Goal: Information Seeking & Learning: Learn about a topic

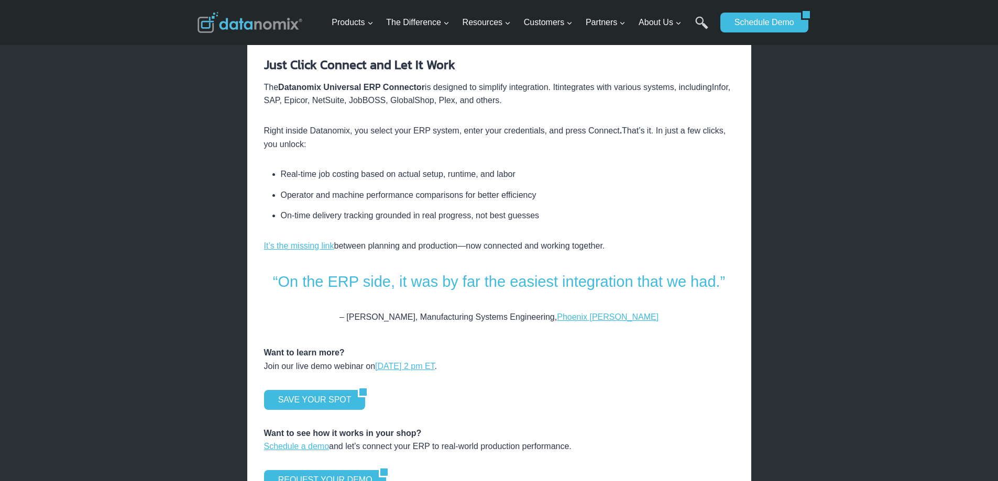
scroll to position [1205, 0]
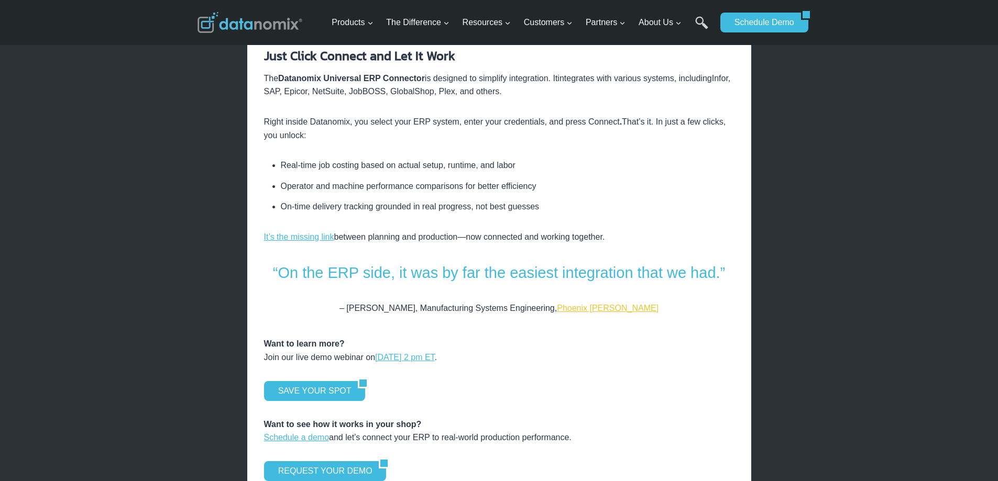
click at [605, 304] on link "Phoenix [PERSON_NAME]" at bounding box center [608, 308] width 102 height 9
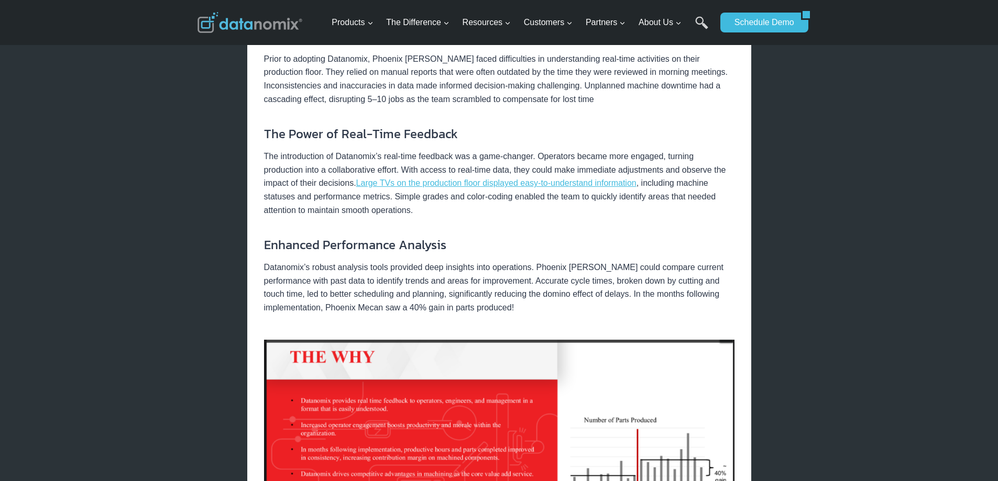
scroll to position [629, 0]
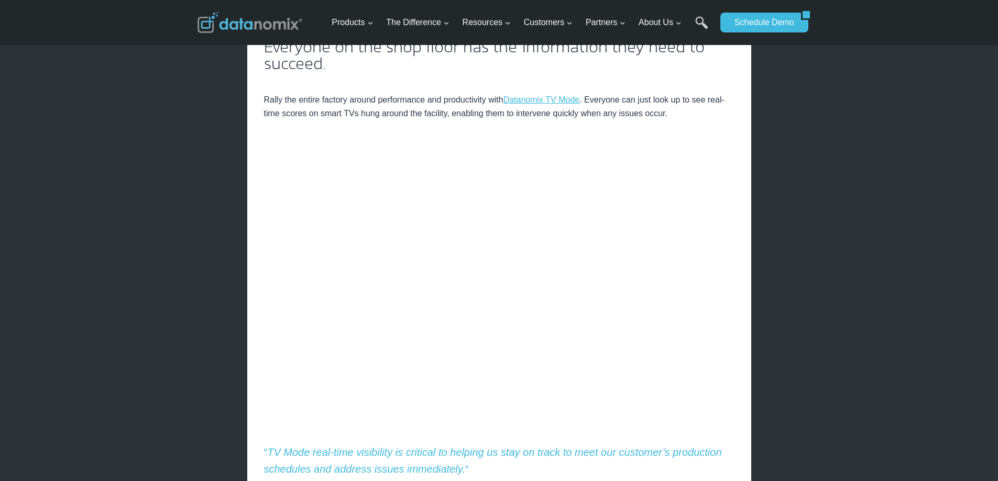
scroll to position [262, 0]
